Goal: Task Accomplishment & Management: Manage account settings

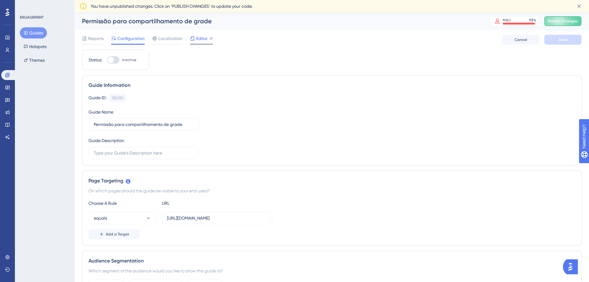
click at [196, 39] on span "Editor" at bounding box center [201, 38] width 11 height 7
click at [7, 74] on icon at bounding box center [7, 75] width 4 height 4
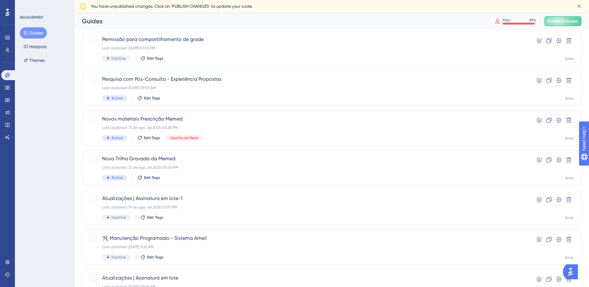
scroll to position [62, 0]
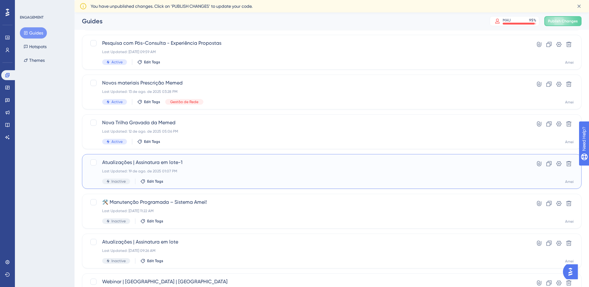
click at [175, 164] on span "Atualizações | Assinatura em lote-1" at bounding box center [307, 162] width 410 height 7
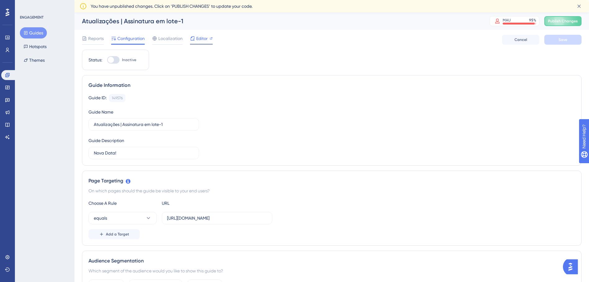
click at [198, 35] on span "Editor" at bounding box center [201, 38] width 11 height 7
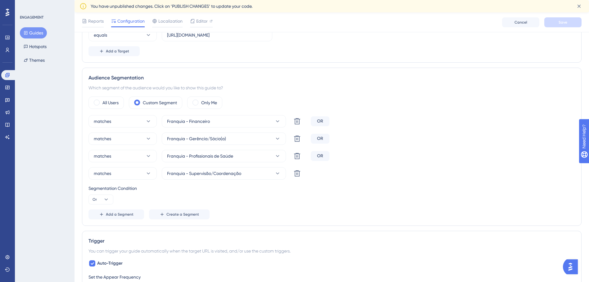
scroll to position [186, 0]
click at [12, 75] on link at bounding box center [8, 75] width 15 height 10
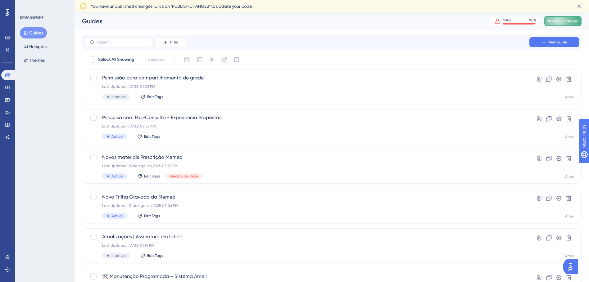
click at [578, 5] on icon at bounding box center [579, 6] width 3 height 3
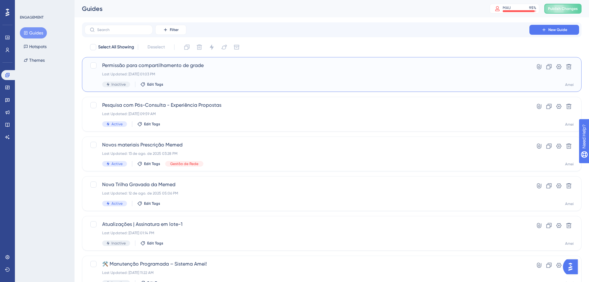
click at [209, 75] on div "Last Updated: 19 de ago. de 2025 01:03 PM" at bounding box center [307, 74] width 410 height 5
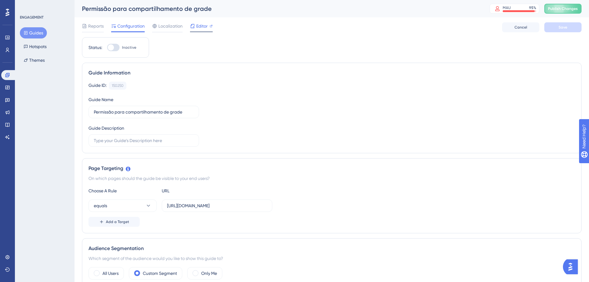
click at [197, 25] on span "Editor" at bounding box center [201, 25] width 11 height 7
click at [203, 27] on span "Editor" at bounding box center [201, 25] width 11 height 7
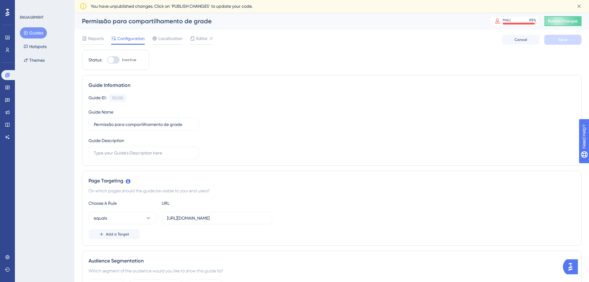
click at [201, 34] on div "Reports Configuration Localization Editor Cancel Save" at bounding box center [332, 40] width 500 height 20
click at [201, 37] on span "Editor" at bounding box center [201, 38] width 11 height 7
click at [5, 74] on icon at bounding box center [7, 75] width 5 height 5
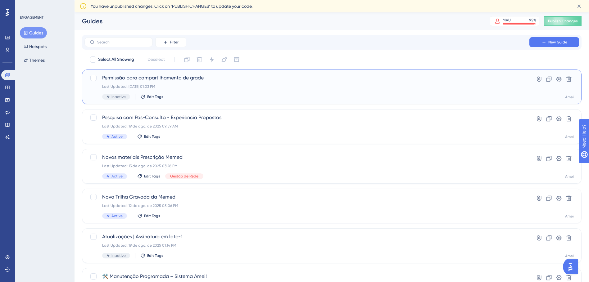
click at [158, 87] on div "Last Updated: 19 de ago. de 2025 01:03 PM" at bounding box center [307, 86] width 410 height 5
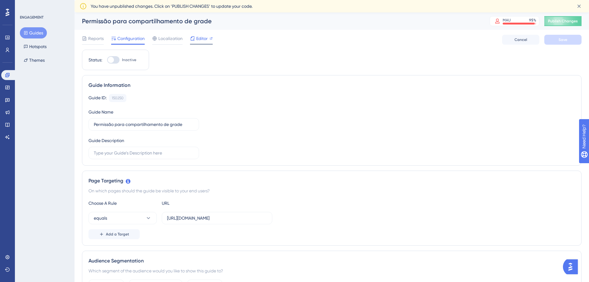
click at [202, 38] on span "Editor" at bounding box center [201, 38] width 11 height 7
click at [11, 73] on link at bounding box center [8, 75] width 15 height 10
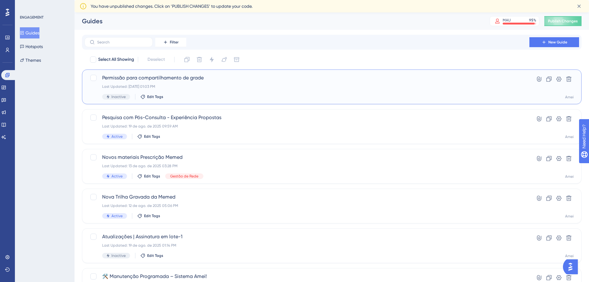
click at [200, 80] on span "Permissão para compartilhamento de grade" at bounding box center [307, 77] width 410 height 7
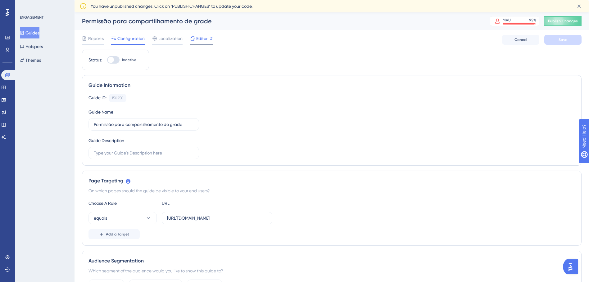
click at [202, 36] on span "Editor" at bounding box center [201, 38] width 11 height 7
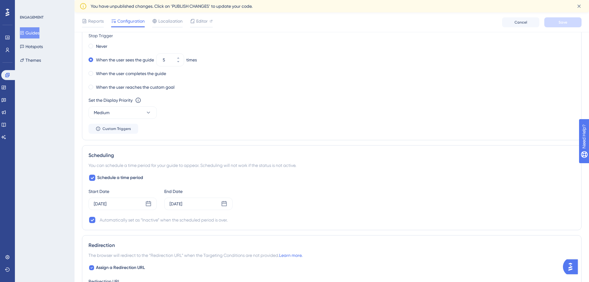
scroll to position [466, 0]
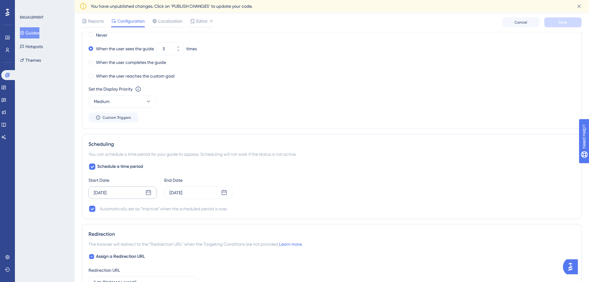
click at [149, 193] on icon at bounding box center [148, 193] width 6 height 6
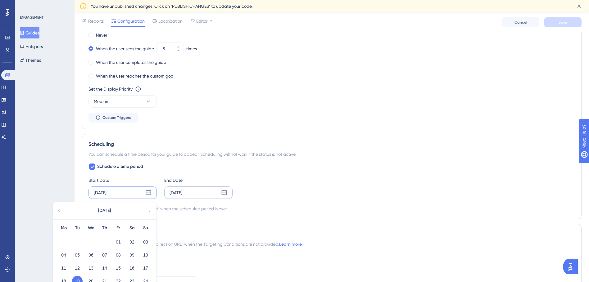
click at [226, 193] on icon at bounding box center [224, 192] width 5 height 5
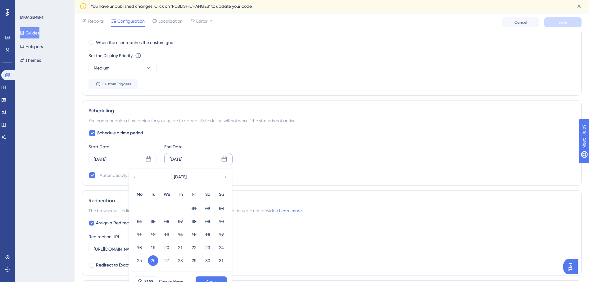
scroll to position [559, 0]
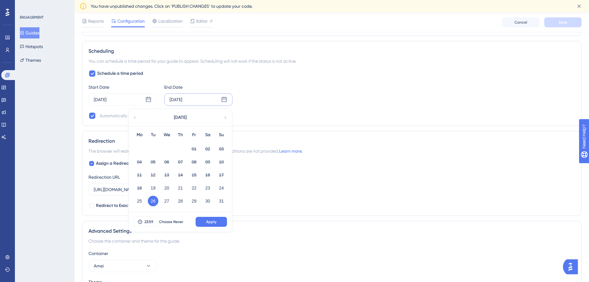
click at [224, 117] on icon at bounding box center [225, 118] width 4 height 6
click at [155, 162] on button "09" at bounding box center [153, 162] width 11 height 11
click at [215, 220] on span "Apply" at bounding box center [211, 222] width 10 height 5
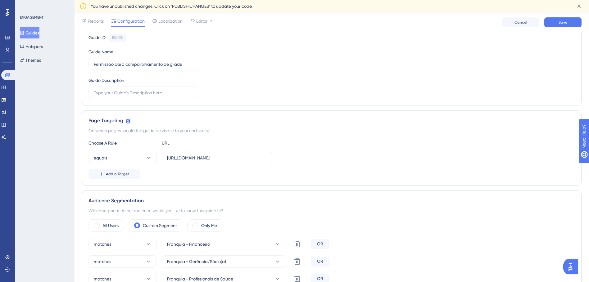
scroll to position [62, 0]
click at [563, 22] on span "Save" at bounding box center [563, 22] width 9 height 5
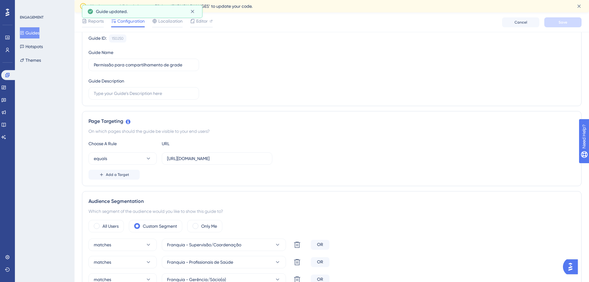
scroll to position [0, 0]
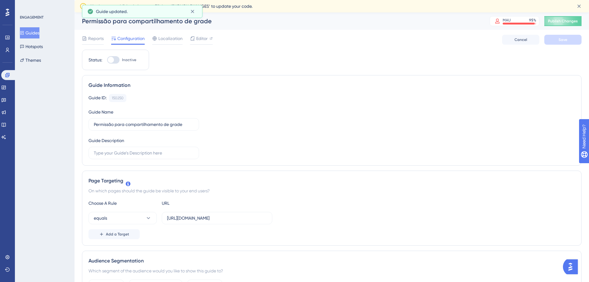
click at [211, 31] on div "Reports Configuration Localization Editor Cancel Save" at bounding box center [332, 40] width 500 height 20
click at [203, 38] on span "Editor" at bounding box center [201, 38] width 11 height 7
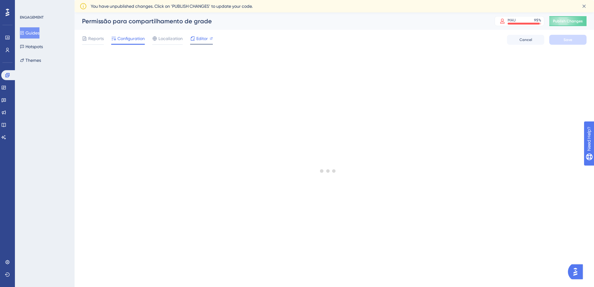
click at [202, 40] on span "Editor" at bounding box center [201, 38] width 11 height 7
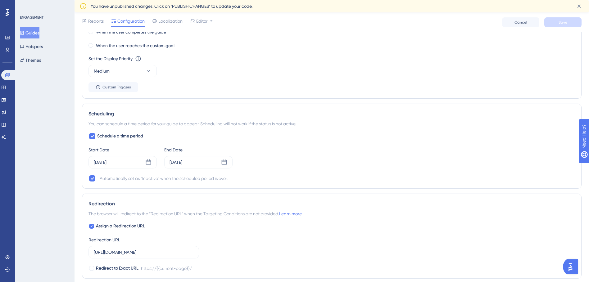
scroll to position [497, 0]
click at [225, 161] on icon at bounding box center [224, 162] width 6 height 6
click at [135, 181] on icon at bounding box center [135, 180] width 4 height 6
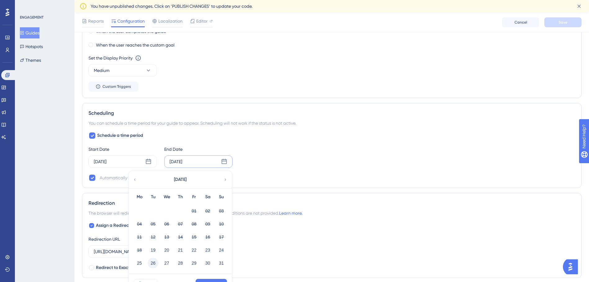
click at [150, 265] on button "26" at bounding box center [153, 263] width 11 height 11
click at [215, 278] on div "23:59 Choose Never Apply" at bounding box center [180, 284] width 103 height 20
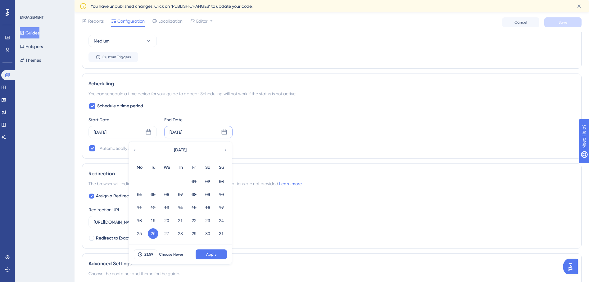
scroll to position [559, 0]
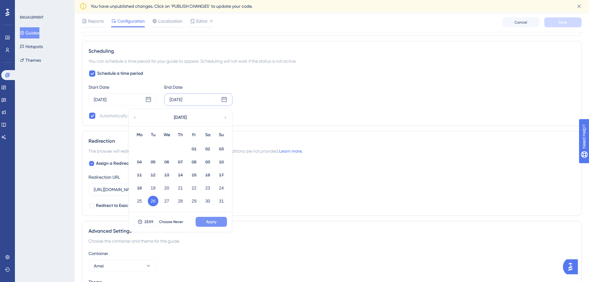
click at [208, 221] on span "Apply" at bounding box center [211, 222] width 10 height 5
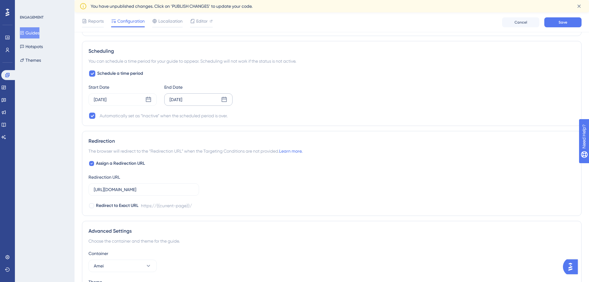
click at [222, 101] on icon at bounding box center [224, 100] width 6 height 6
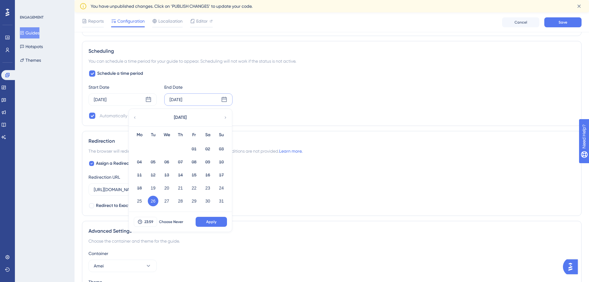
click at [285, 180] on div "Assign a Redirection URL Redirection URL https://amei.amorsaude.com.br/ Redirec…" at bounding box center [331, 185] width 487 height 50
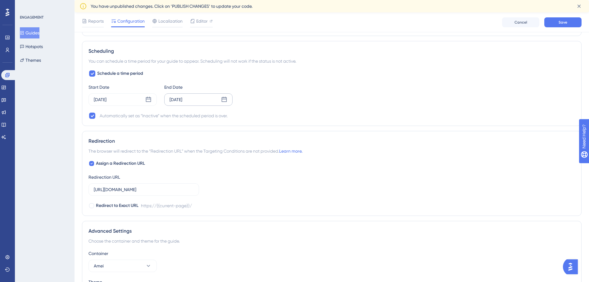
click at [224, 100] on icon at bounding box center [224, 100] width 6 height 6
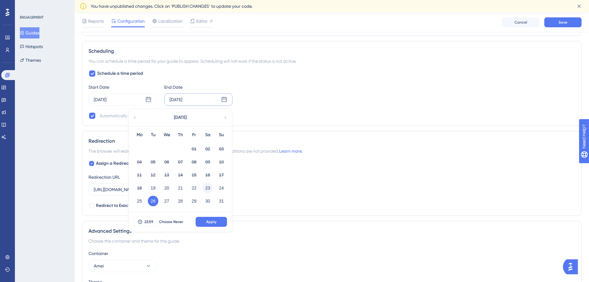
click at [207, 190] on button "23" at bounding box center [207, 188] width 11 height 11
click at [213, 223] on span "Apply" at bounding box center [211, 222] width 10 height 5
